Goal: Contribute content: Add original content to the website for others to see

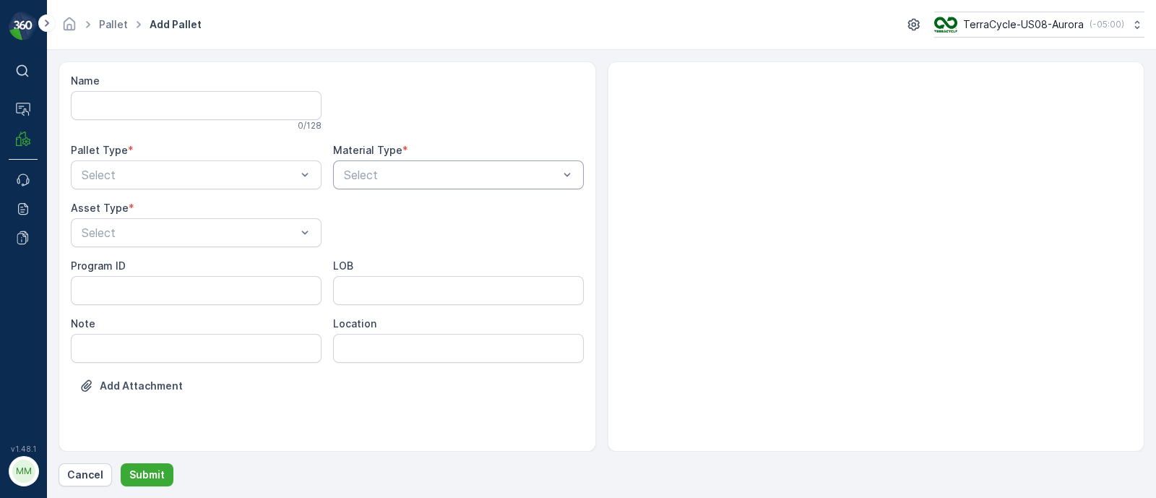
click at [506, 184] on div "Select" at bounding box center [458, 174] width 251 height 29
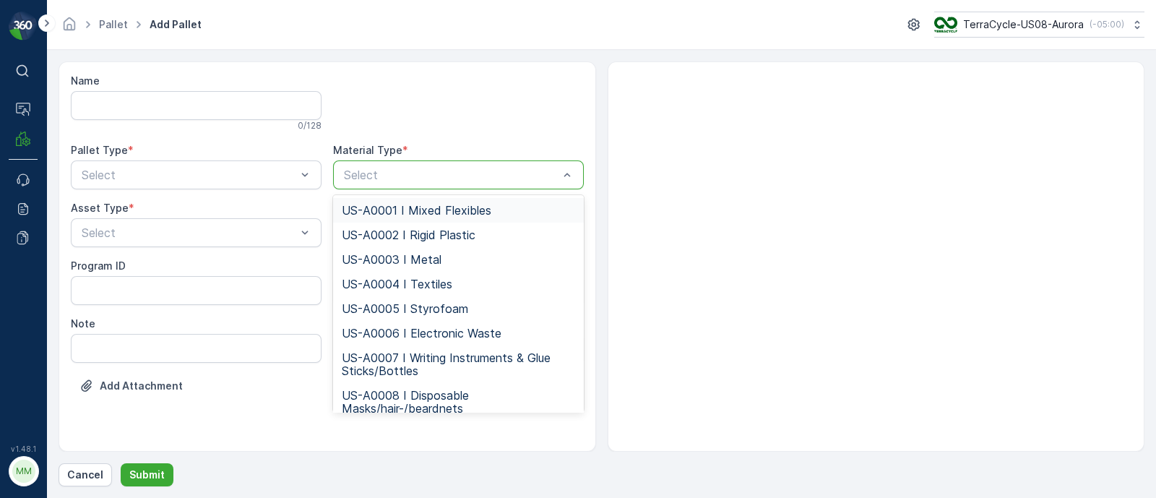
paste input "US-PI0158 I C27619 All PPE"
type input "US-PI0158 I C27619 All PPE"
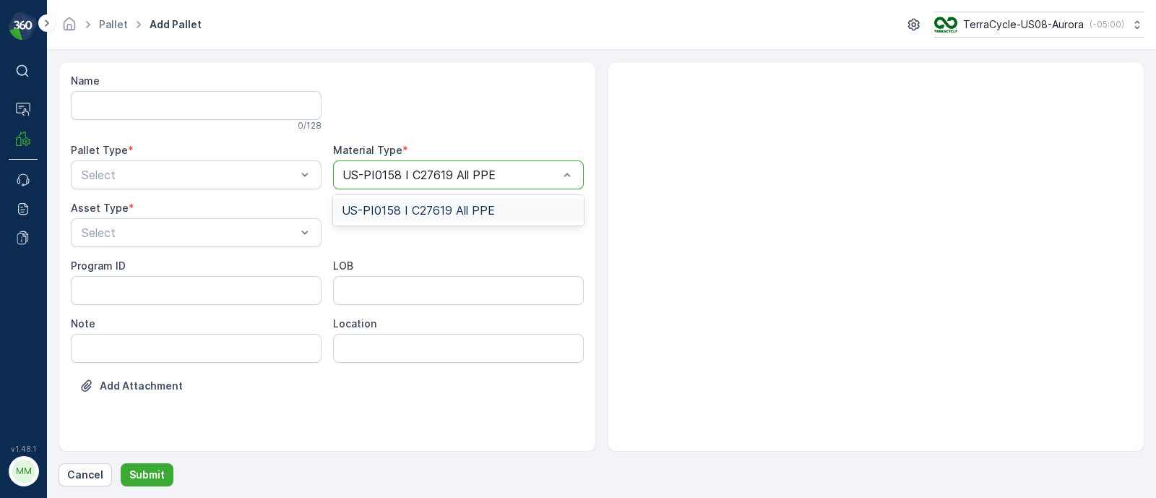
click at [480, 211] on span "US-PI0158 I C27619 All PPE" at bounding box center [418, 210] width 153 height 13
click at [87, 295] on ID "Program ID" at bounding box center [196, 290] width 251 height 29
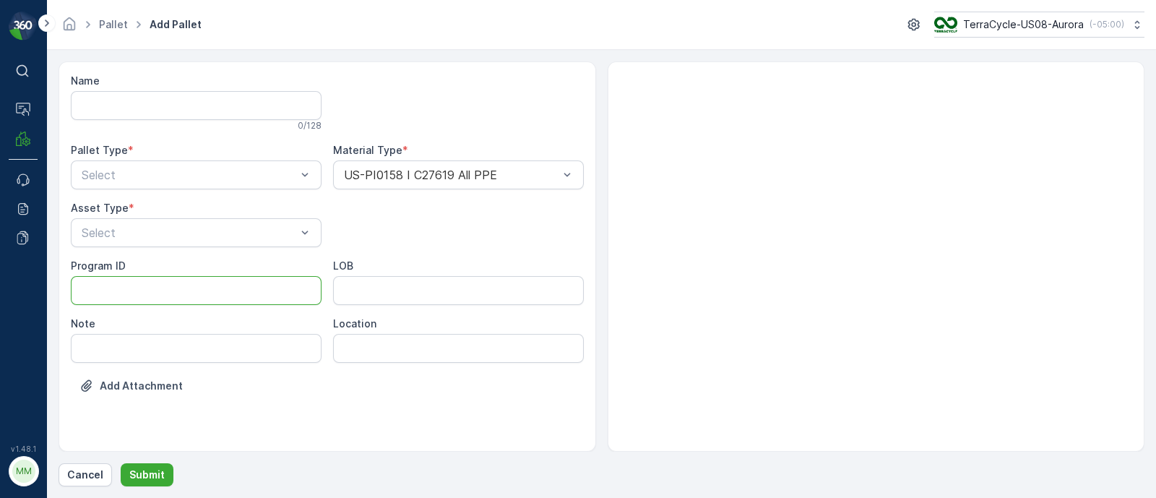
paste ID "F-C27619"
type ID "F-C27619"
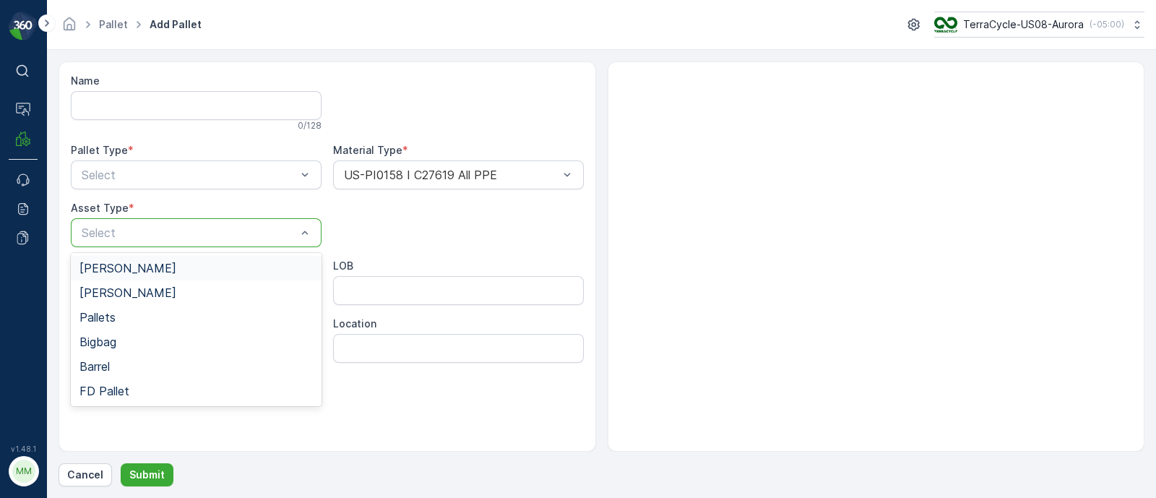
click at [119, 237] on div at bounding box center [188, 232] width 217 height 13
click at [121, 384] on span "FD Pallet" at bounding box center [104, 390] width 50 height 13
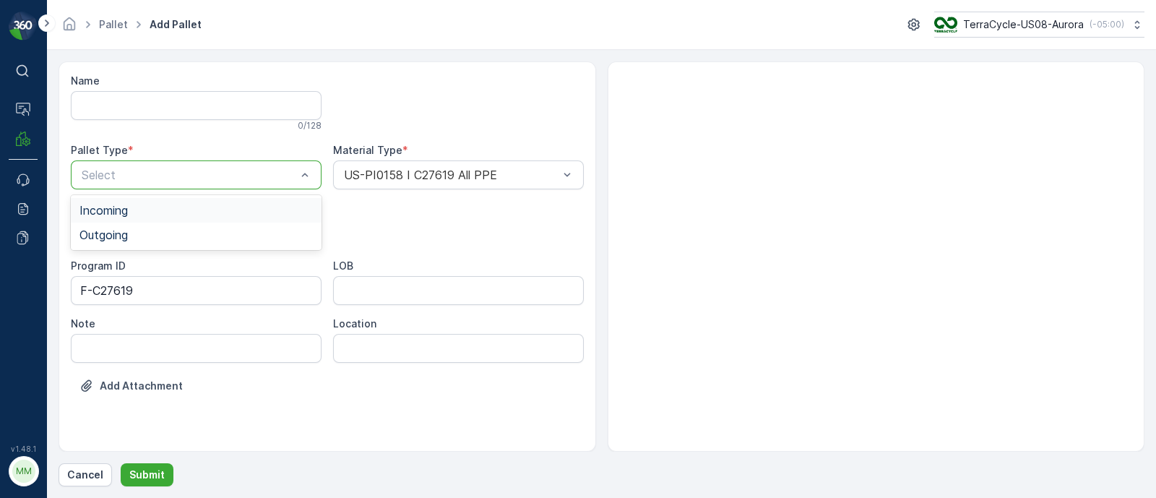
click at [130, 183] on div "Select" at bounding box center [196, 174] width 251 height 29
click at [126, 211] on span "Incoming" at bounding box center [103, 210] width 48 height 13
click at [116, 98] on input "Name" at bounding box center [196, 105] width 251 height 29
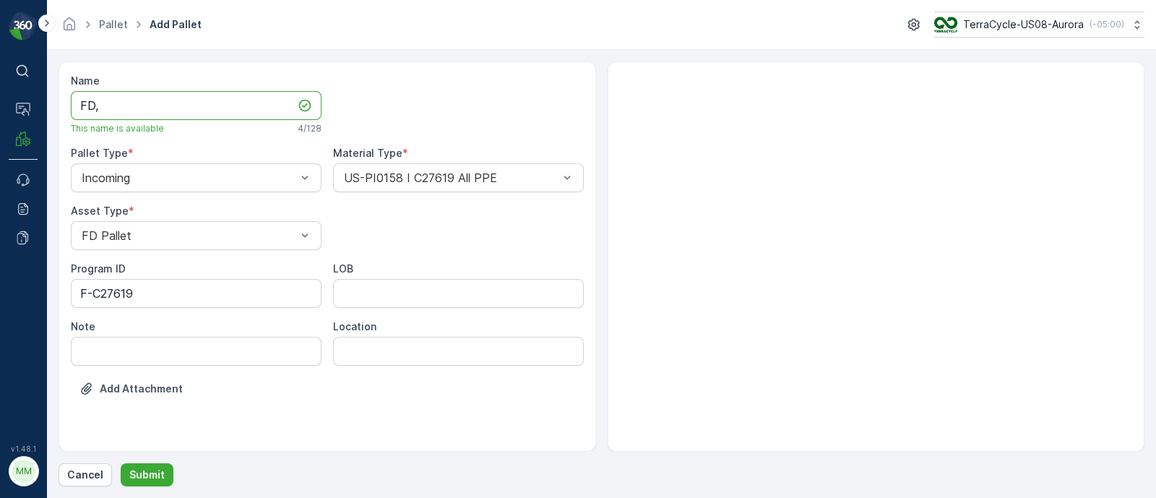
click at [167, 110] on input "FD," at bounding box center [196, 105] width 251 height 29
paste input "SC7335 [DATE]"
click at [157, 110] on input "FD, SC7335 [DATE], #1" at bounding box center [196, 105] width 251 height 29
type input "FD, SC7335, [DATE], #1"
click at [448, 289] on input "LOB" at bounding box center [458, 293] width 251 height 29
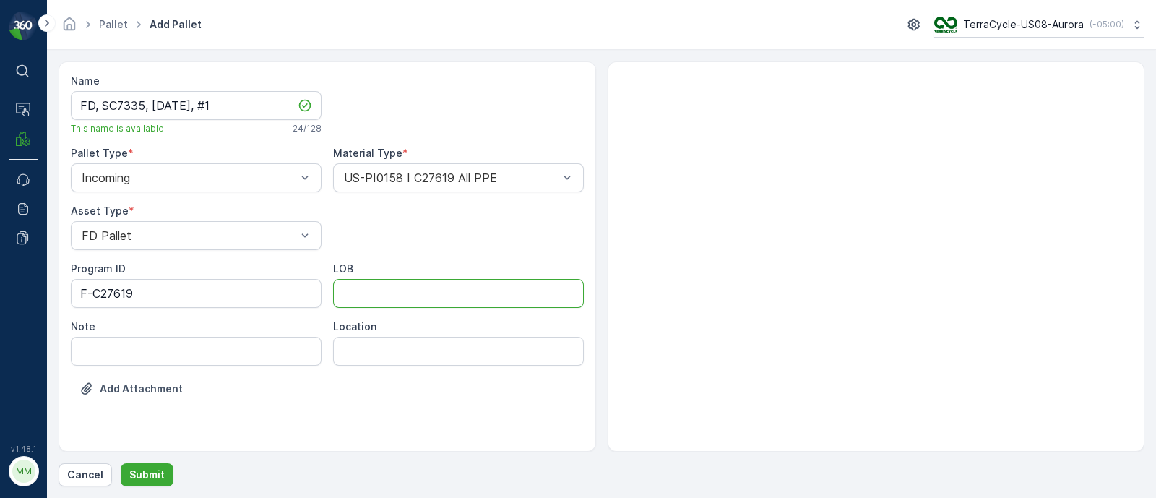
type input "MAT"
click at [153, 473] on p "Submit" at bounding box center [146, 474] width 35 height 14
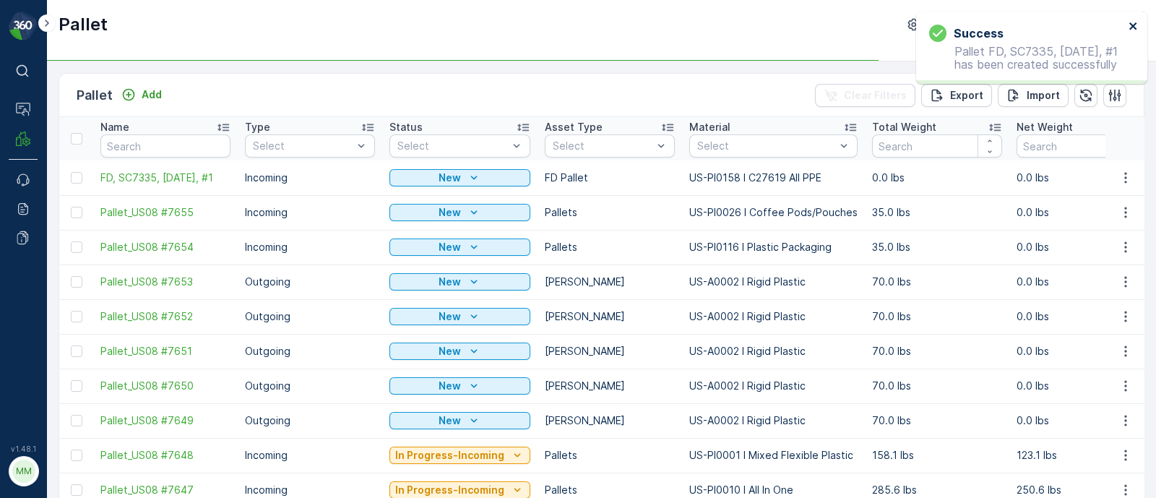
click at [1130, 23] on icon "close" at bounding box center [1132, 25] width 7 height 7
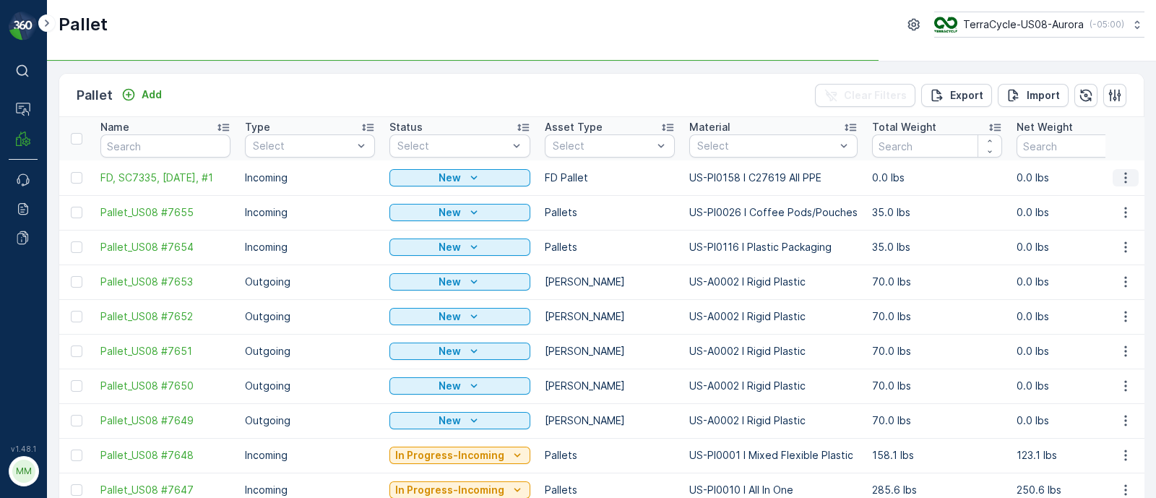
click at [1125, 175] on icon "button" at bounding box center [1125, 177] width 14 height 14
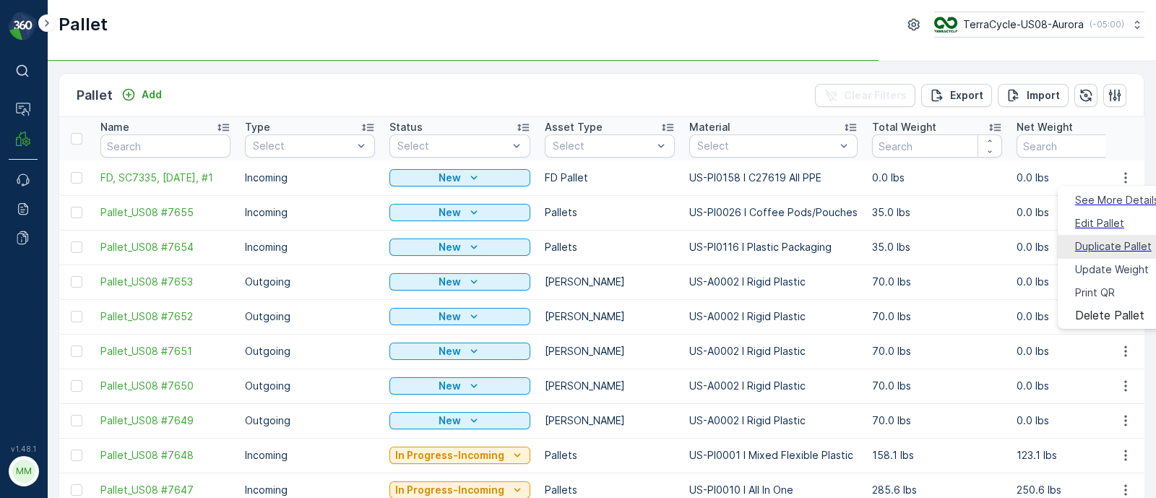
click at [1099, 240] on span "Duplicate Pallet" at bounding box center [1113, 246] width 77 height 14
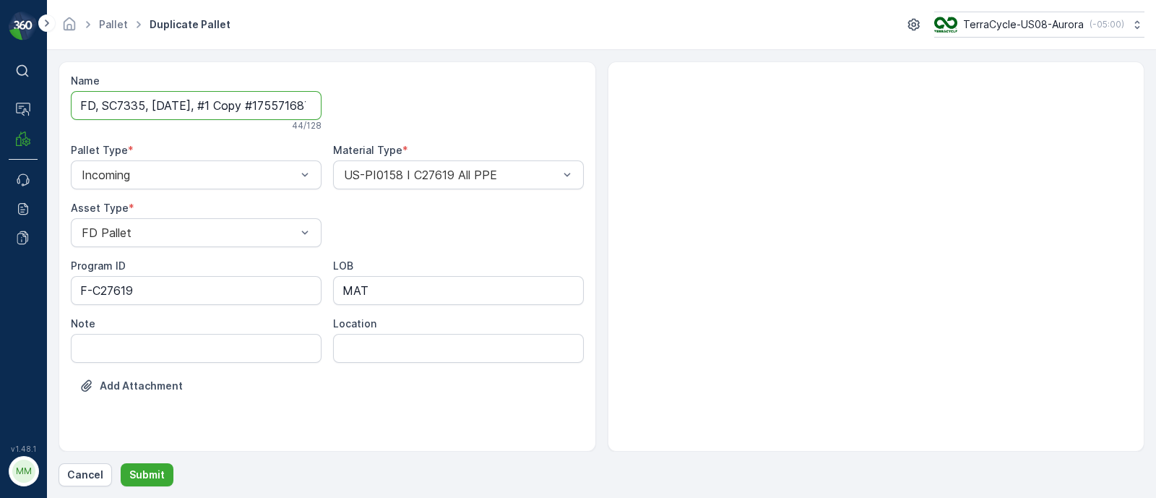
scroll to position [0, 44]
drag, startPoint x: 212, startPoint y: 104, endPoint x: 484, endPoint y: 119, distance: 272.0
click at [484, 119] on div "Name FD, SC7335, [DATE], #1 Copy #1755716878794 44 / 128 Pallet Type * Incoming…" at bounding box center [327, 244] width 513 height 341
type input "FD, SC7335, [DATE], #2"
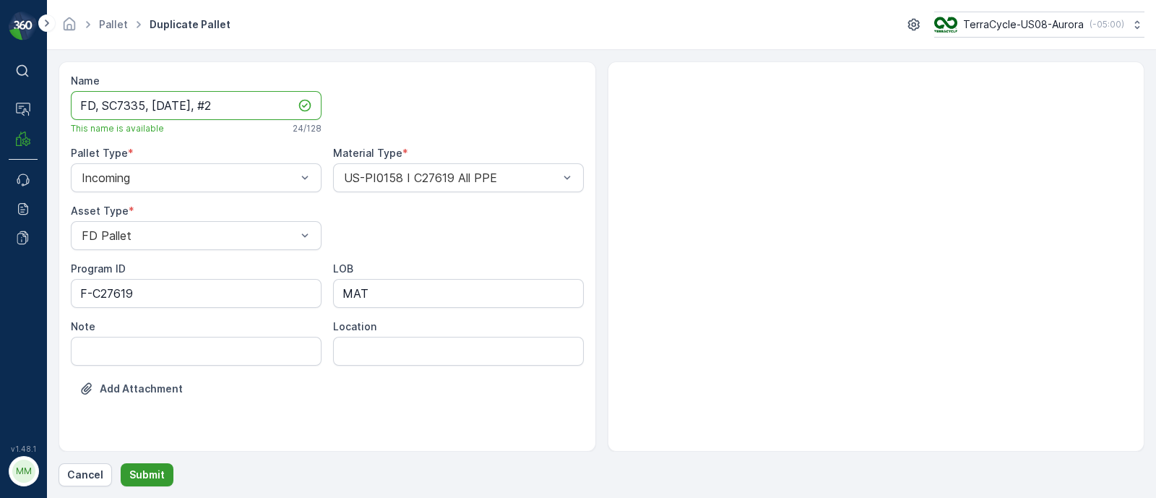
click at [148, 467] on p "Submit" at bounding box center [146, 474] width 35 height 14
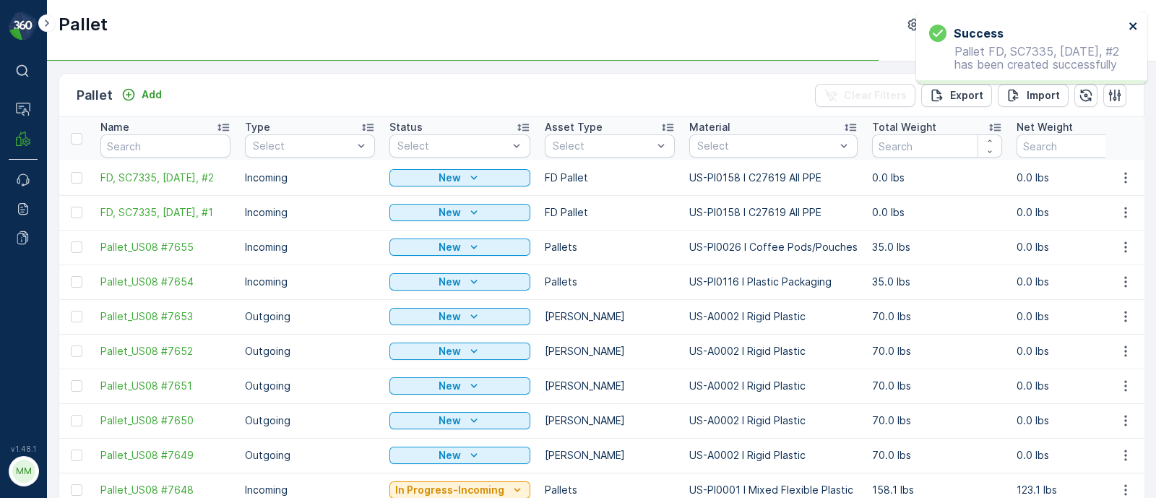
click at [1134, 22] on icon "close" at bounding box center [1133, 26] width 10 height 12
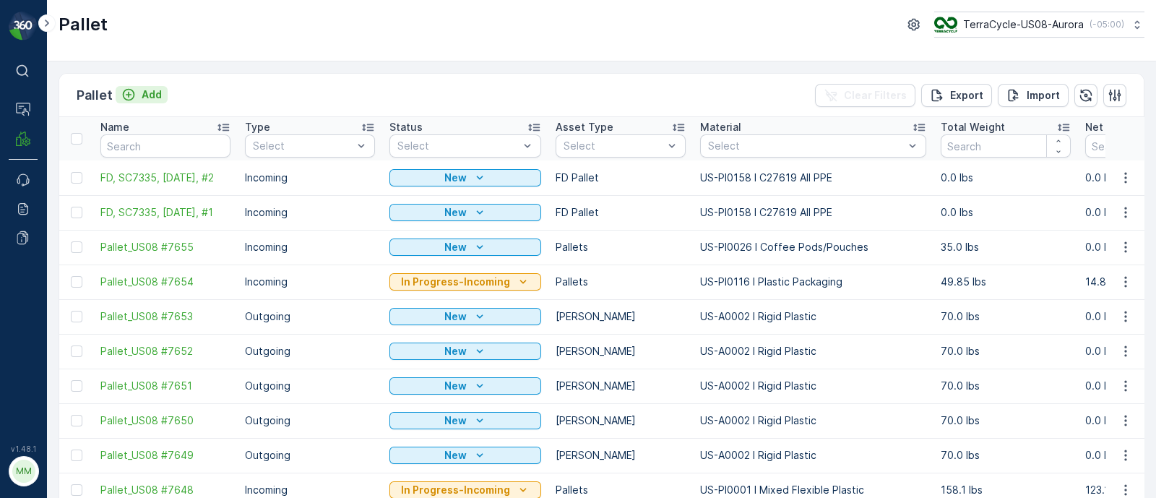
click at [160, 100] on p "Add" at bounding box center [152, 94] width 20 height 14
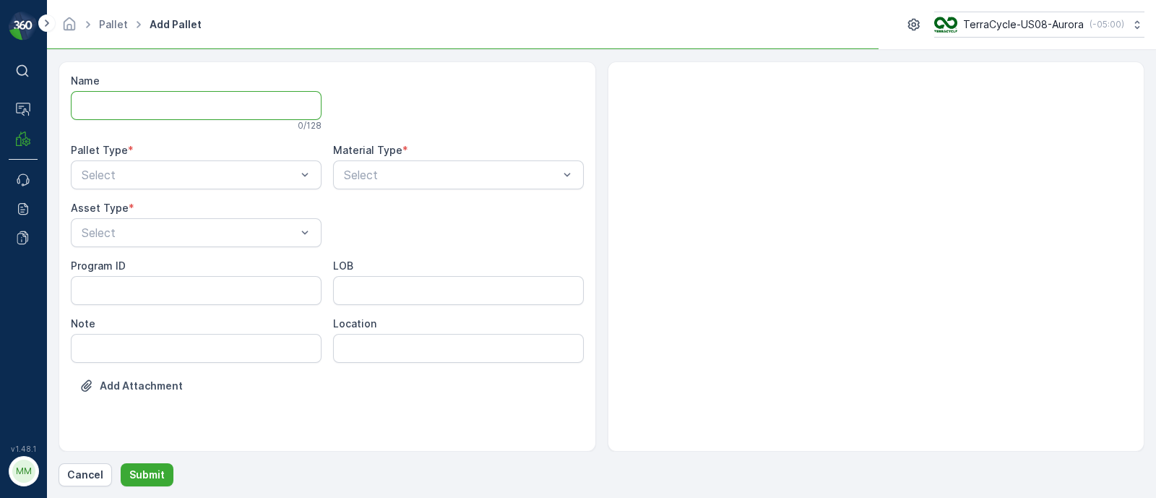
click at [152, 100] on input "Name" at bounding box center [196, 105] width 251 height 29
paste input "SC7332"
click at [181, 105] on input "FD, SC7332," at bounding box center [196, 105] width 251 height 29
paste input "[DATE]"
type input "FD, SC7332, [DATE], #1"
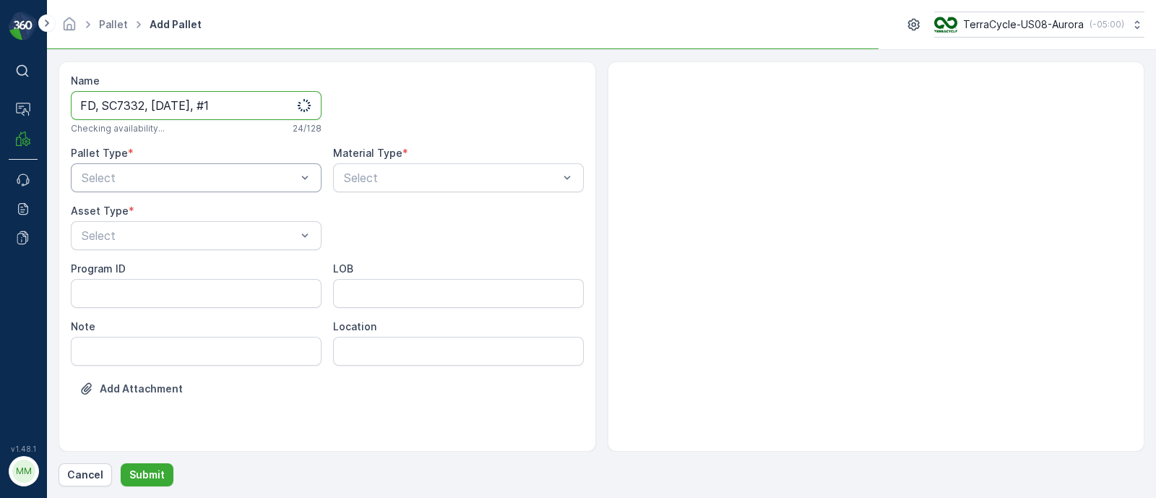
click at [178, 171] on div at bounding box center [188, 177] width 217 height 13
click at [126, 209] on span "Incoming" at bounding box center [103, 213] width 48 height 13
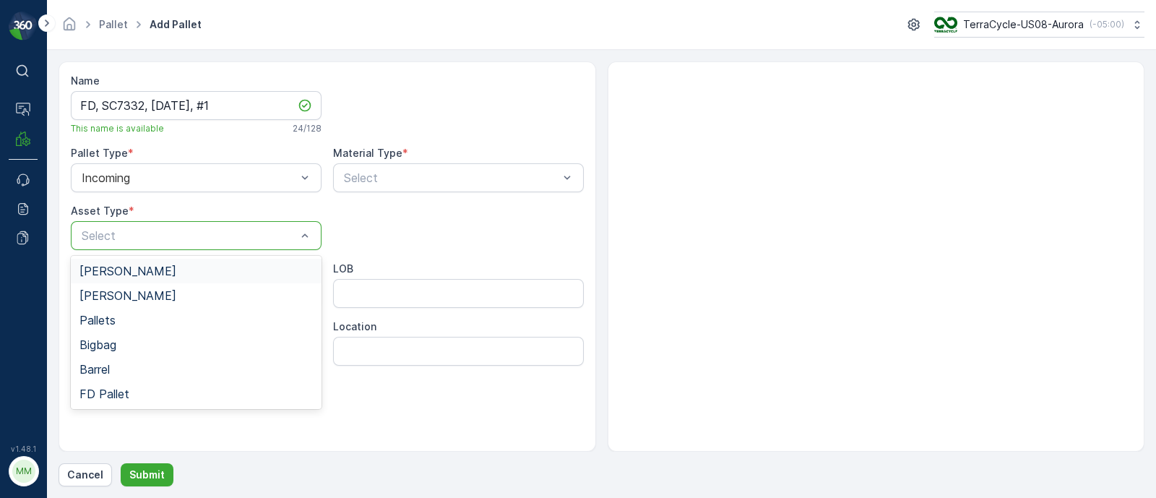
click at [116, 245] on div "Select" at bounding box center [196, 235] width 251 height 29
click at [117, 389] on span "FD Pallet" at bounding box center [104, 393] width 50 height 13
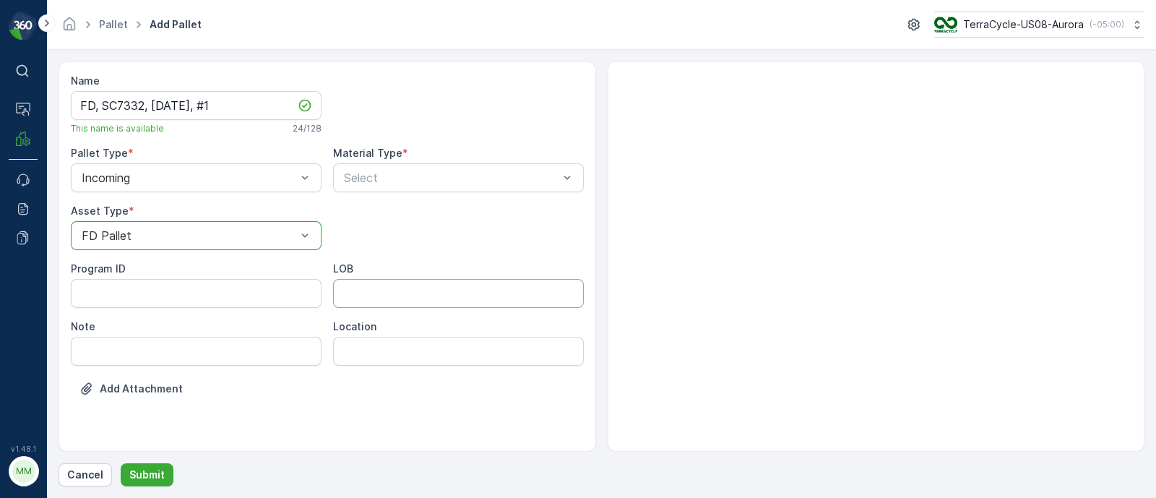
click at [370, 311] on div "Program ID LOB Note Location" at bounding box center [327, 313] width 513 height 104
click at [381, 303] on input "LOB" at bounding box center [458, 293] width 251 height 29
type input "MAT"
click at [198, 305] on ID "Program ID" at bounding box center [196, 293] width 251 height 29
paste ID "F-C27665 US-PI0319 I C27665 PPE"
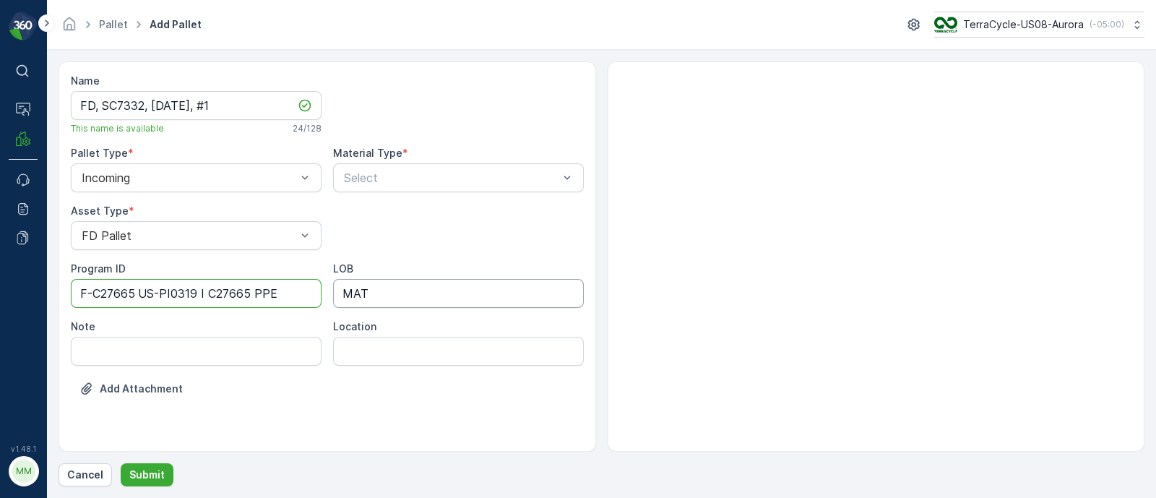
drag, startPoint x: 139, startPoint y: 294, endPoint x: 462, endPoint y: 296, distance: 322.9
click at [462, 296] on div "Program ID F-C27665 US-PI0319 I C27665 PPE LOB MAT Note Location" at bounding box center [327, 313] width 513 height 104
type ID "F-C27665"
click at [445, 182] on div at bounding box center [450, 177] width 217 height 13
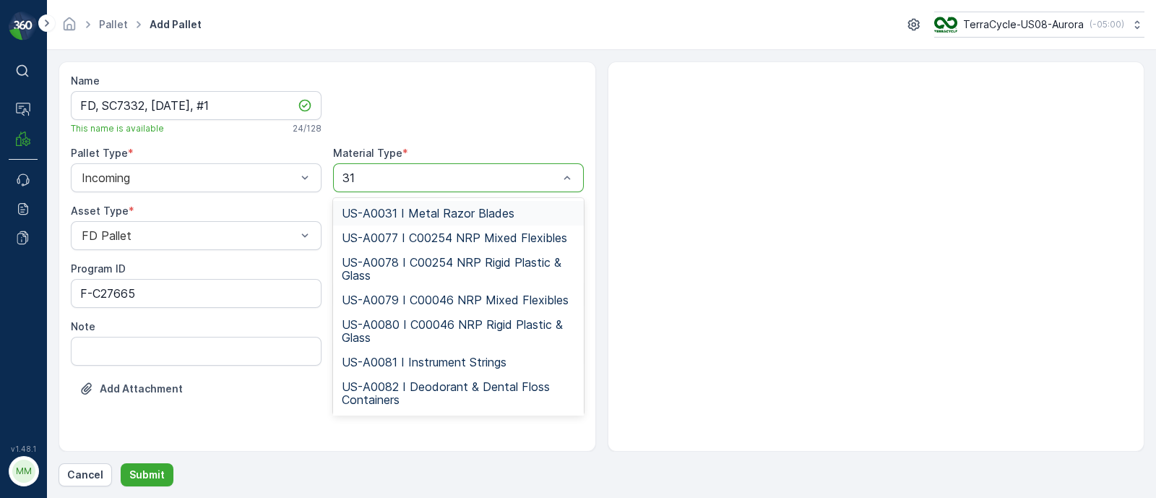
type input "319"
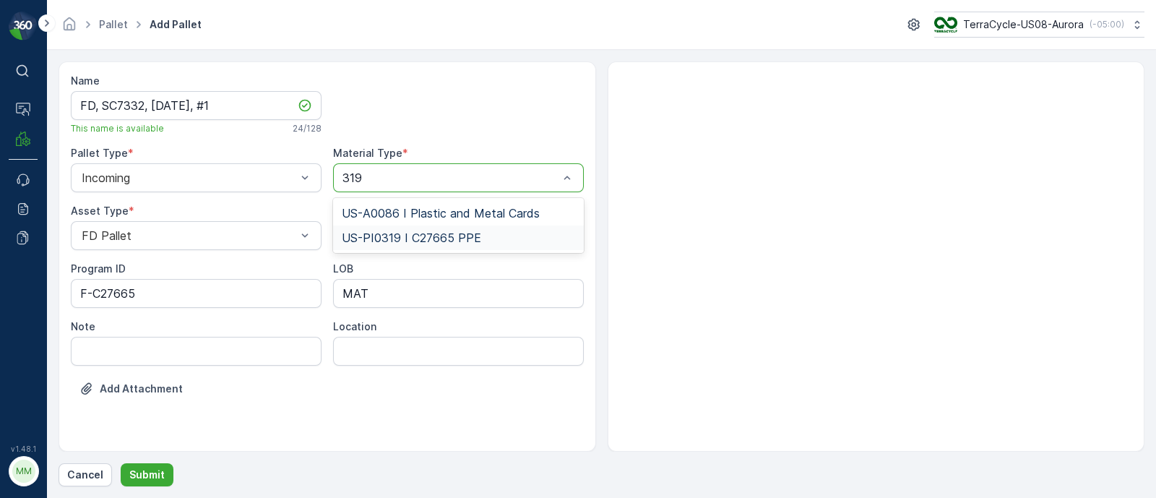
click at [425, 238] on span "US-PI0319 I C27665 PPE" at bounding box center [411, 237] width 139 height 13
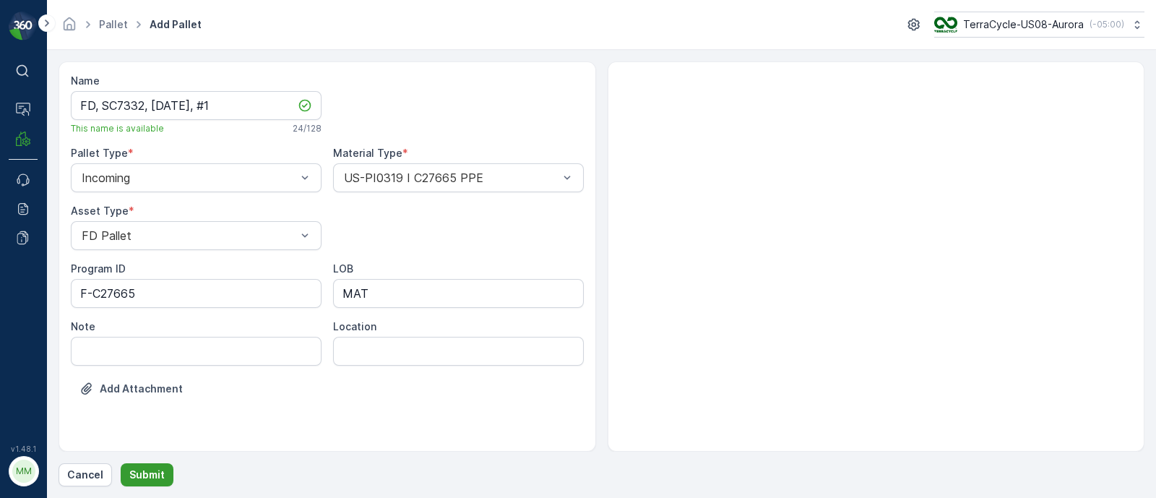
click at [150, 477] on p "Submit" at bounding box center [146, 474] width 35 height 14
